Goal: Transaction & Acquisition: Purchase product/service

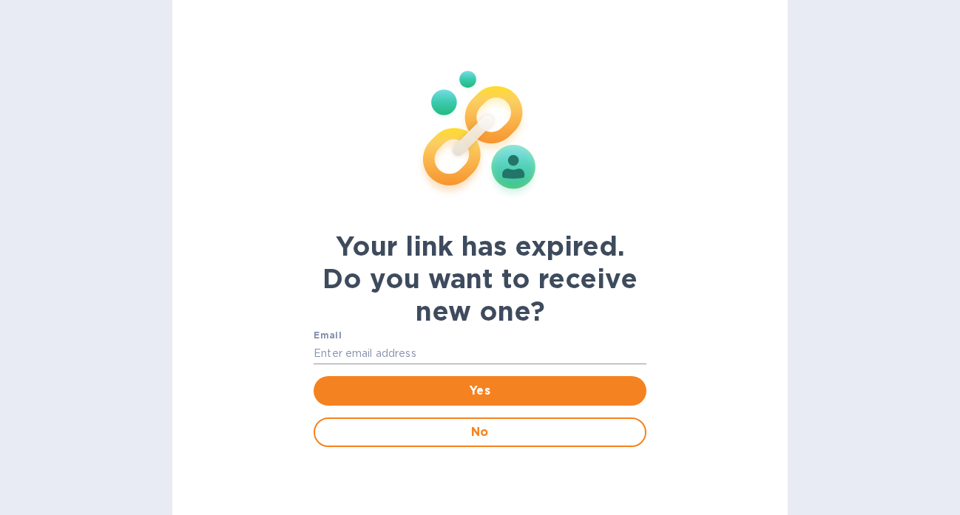
click at [436, 354] on input "text" at bounding box center [480, 354] width 333 height 22
type input "[EMAIL_ADDRESS][DOMAIN_NAME]"
click at [451, 399] on button "Yes" at bounding box center [480, 391] width 333 height 30
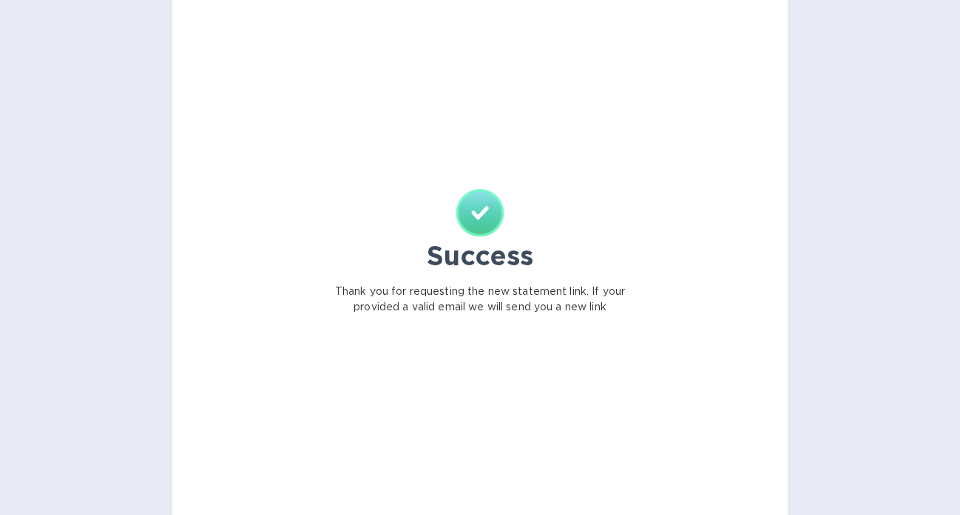
click at [478, 220] on img at bounding box center [479, 212] width 47 height 47
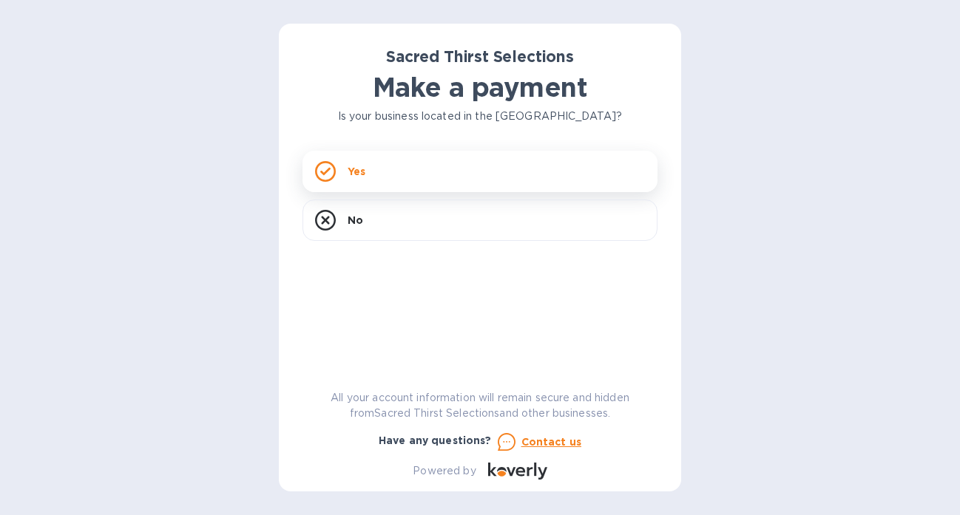
click at [338, 179] on div "Yes" at bounding box center [479, 171] width 355 height 41
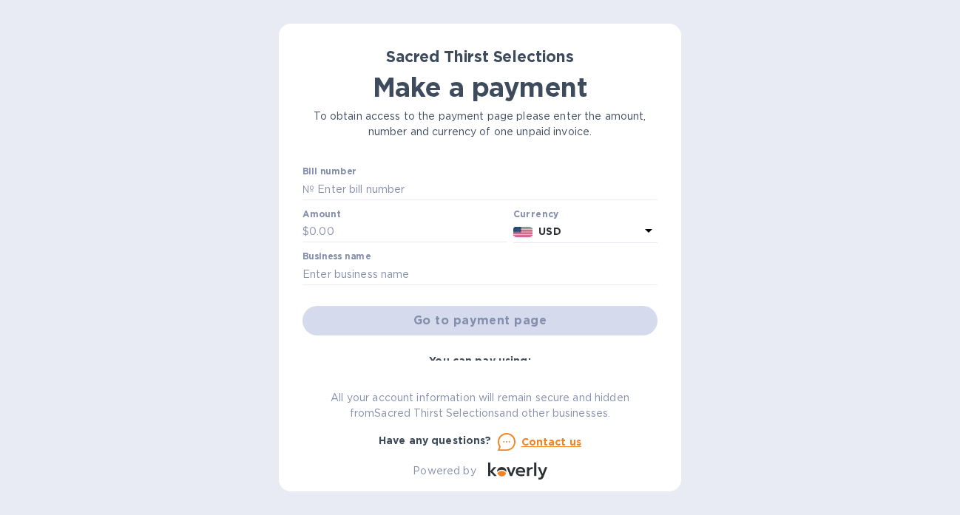
click at [382, 163] on div "Sacred Thirst Selections Make a payment To obtain access to the payment page pl…" at bounding box center [479, 263] width 355 height 433
click at [382, 185] on input "text" at bounding box center [485, 189] width 343 height 22
type input "52638"
type input "6,903.50"
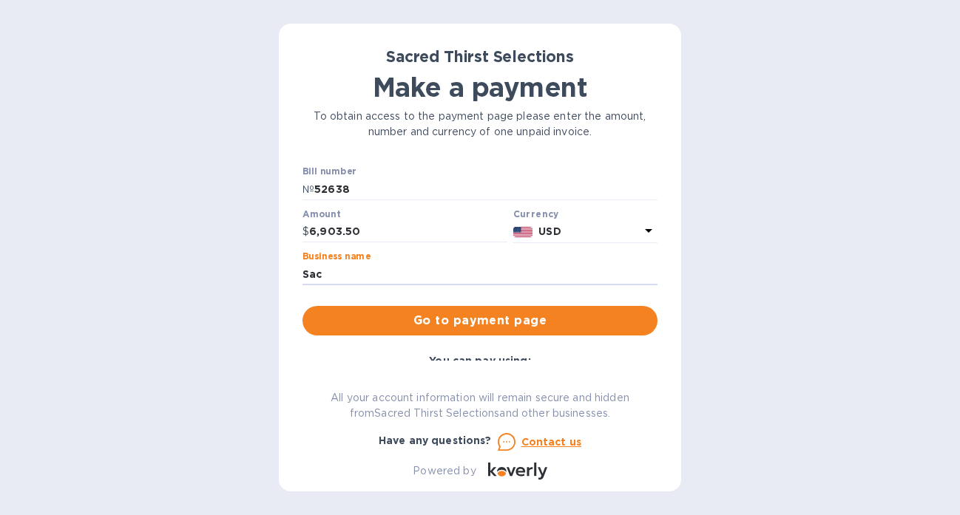
type input "Sacramento Street Liquors"
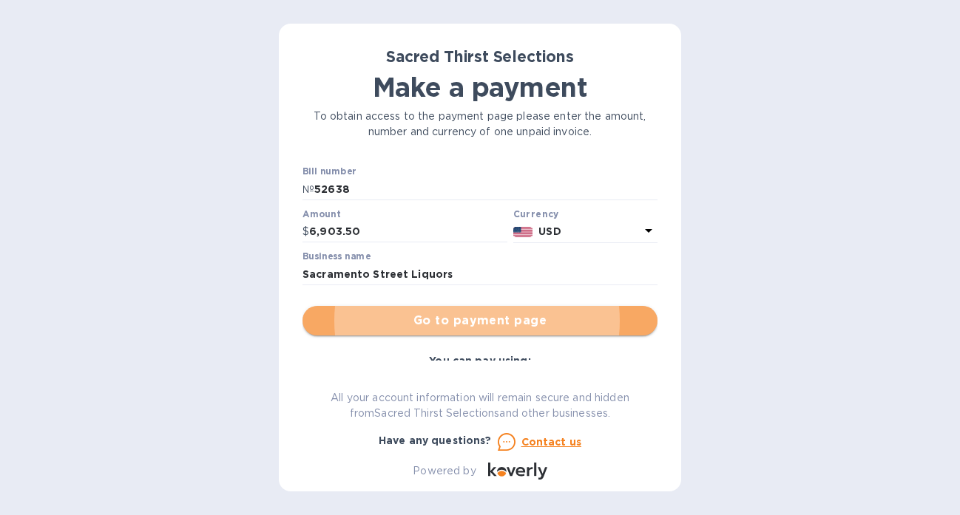
click at [493, 328] on span "Go to payment page" at bounding box center [479, 321] width 331 height 18
